Goal: Task Accomplishment & Management: Manage account settings

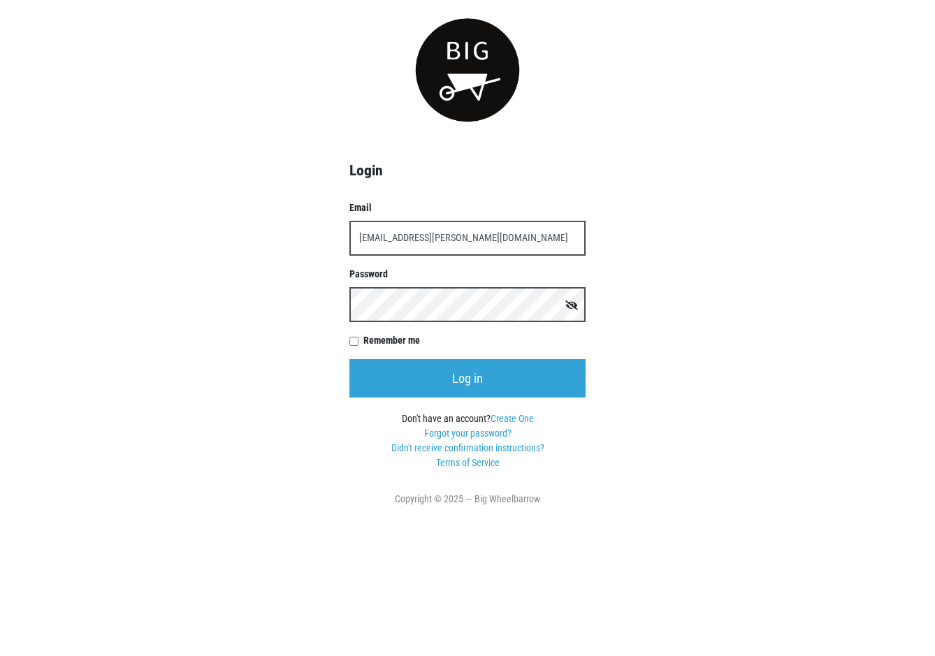
type input "[EMAIL_ADDRESS][PERSON_NAME][DOMAIN_NAME]"
click at [349, 359] on input "Log in" at bounding box center [467, 378] width 236 height 38
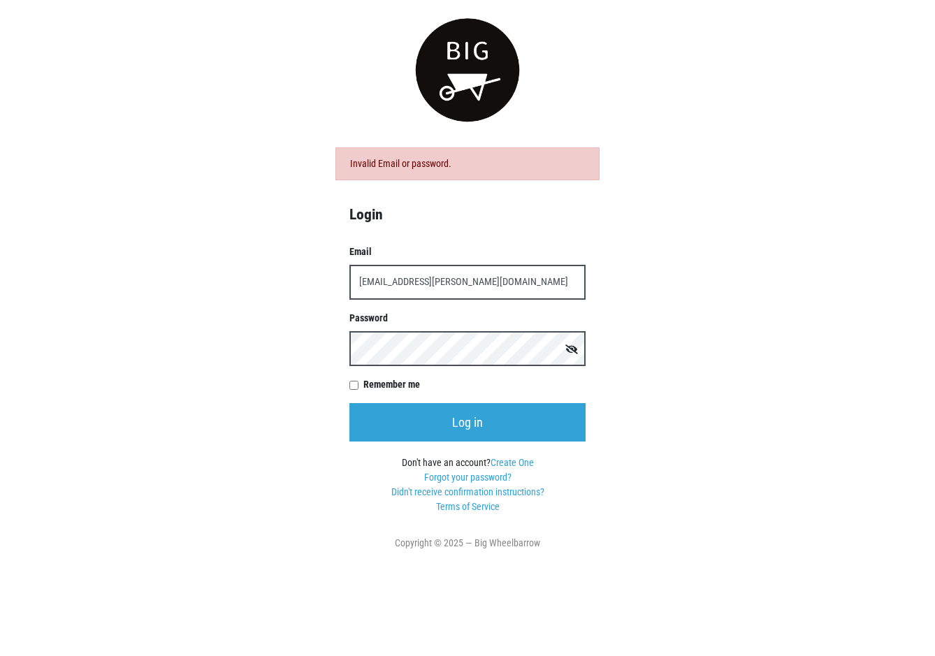
type input "[EMAIL_ADDRESS][PERSON_NAME][DOMAIN_NAME]"
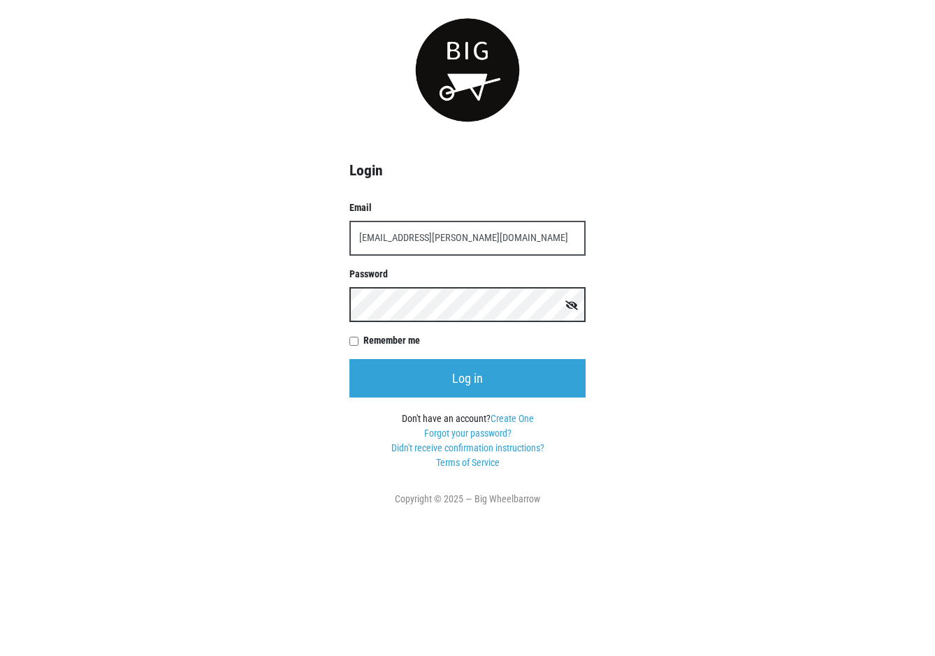
click at [349, 359] on input "Log in" at bounding box center [467, 378] width 236 height 38
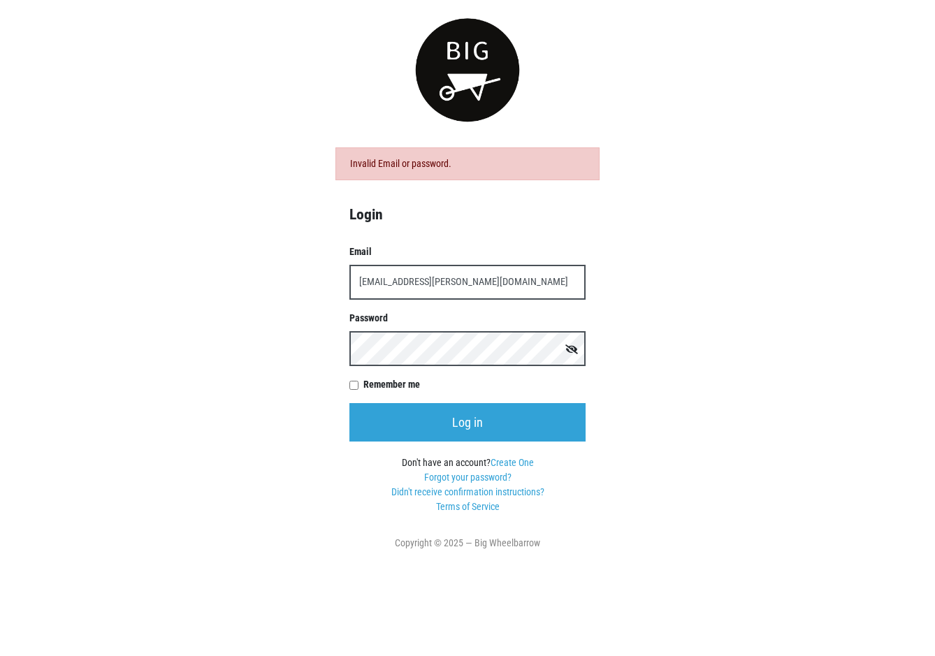
type input "[EMAIL_ADDRESS][PERSON_NAME][DOMAIN_NAME]"
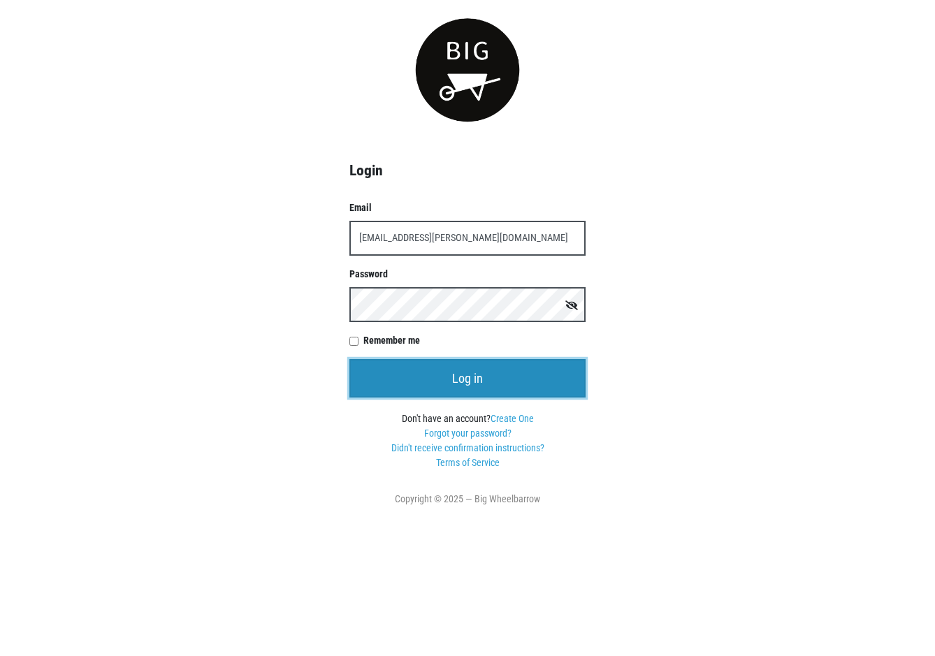
click at [527, 371] on input "Log in" at bounding box center [467, 378] width 236 height 38
